Goal: Information Seeking & Learning: Learn about a topic

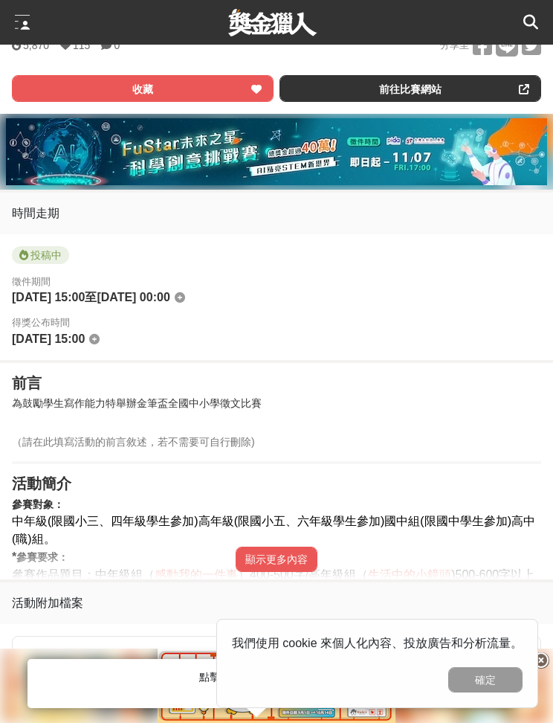
scroll to position [352, 0]
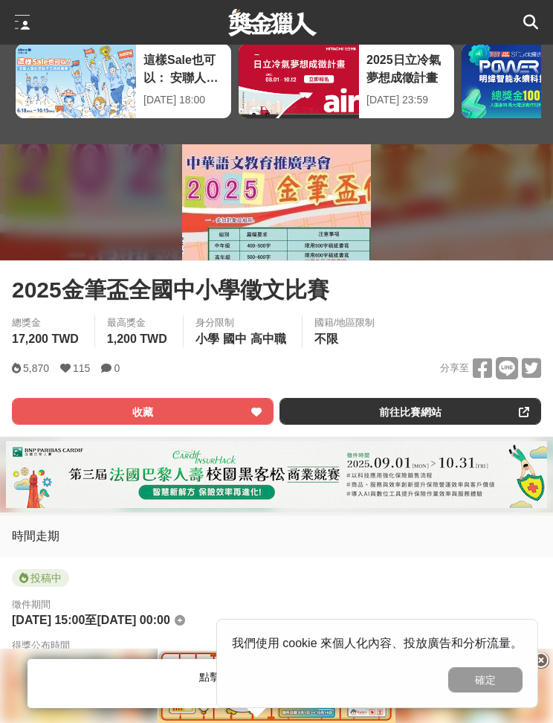
scroll to position [30, 0]
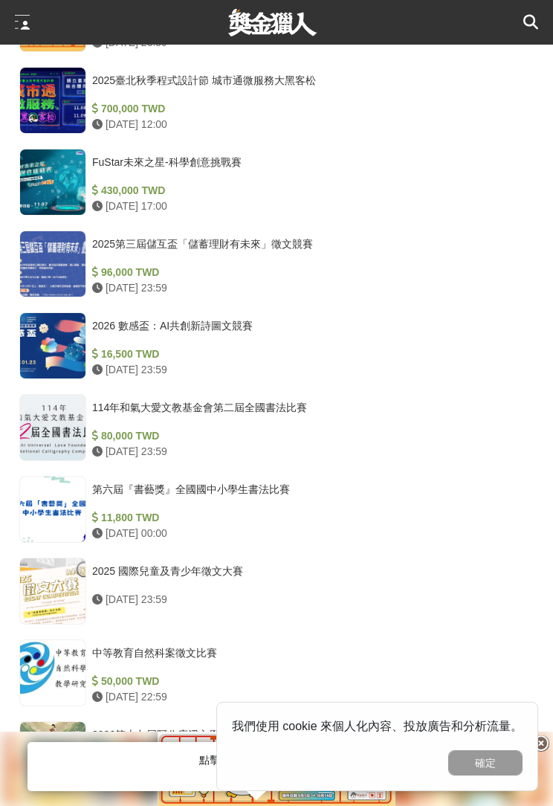
scroll to position [1440, 0]
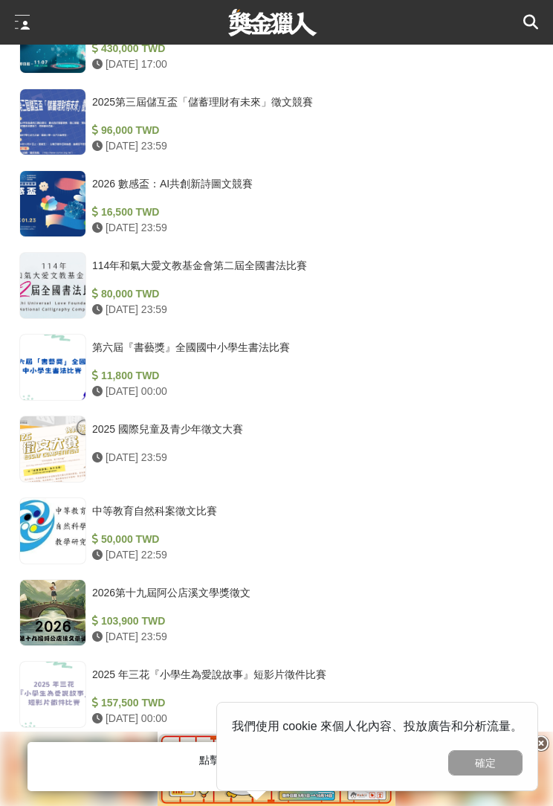
click at [45, 450] on div at bounding box center [52, 448] width 65 height 65
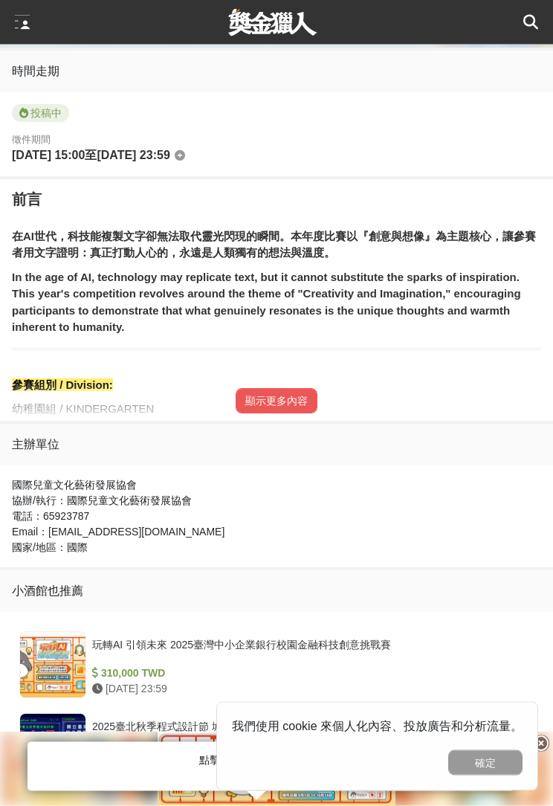
scroll to position [785, 0]
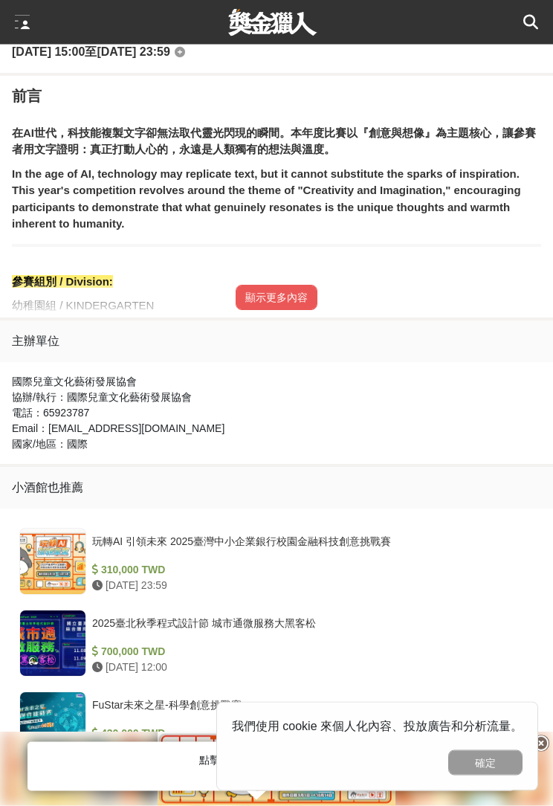
click at [300, 302] on button "顯示更多內容" at bounding box center [277, 297] width 82 height 25
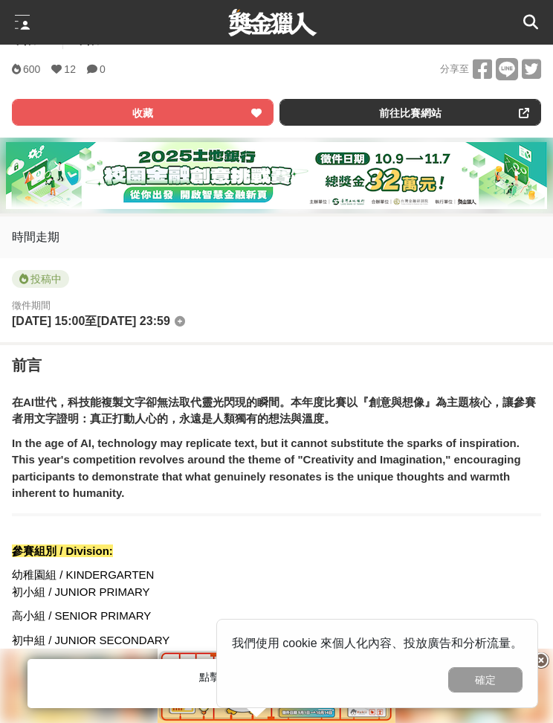
scroll to position [507, 0]
